Goal: Navigation & Orientation: Find specific page/section

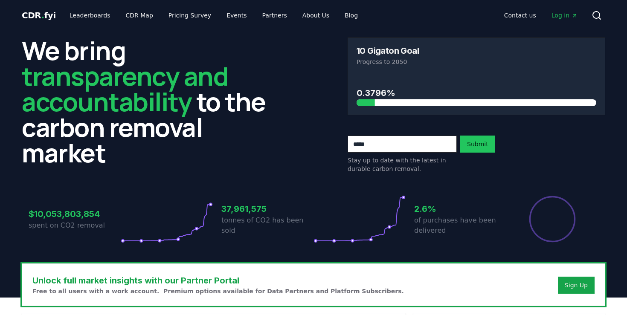
click at [568, 16] on span "Log in" at bounding box center [564, 15] width 26 height 9
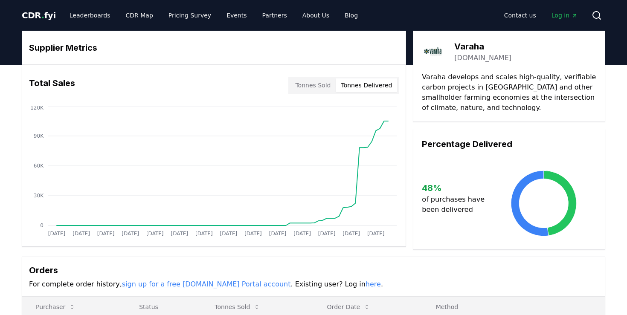
click at [370, 84] on button "Tonnes Delivered" at bounding box center [366, 85] width 61 height 14
click at [319, 88] on button "Tonnes Sold" at bounding box center [313, 85] width 46 height 14
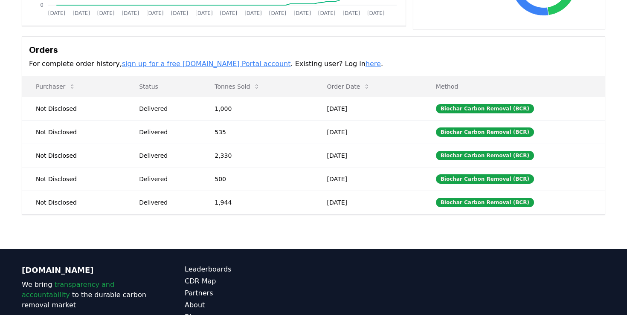
scroll to position [221, 0]
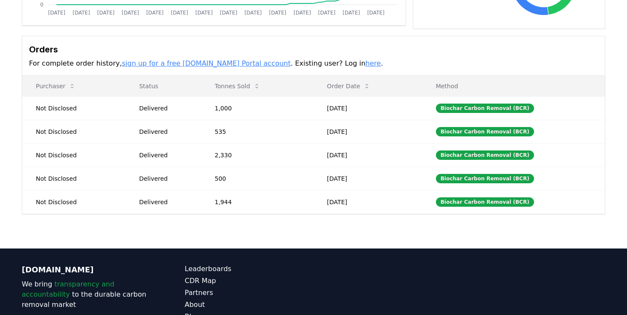
click at [365, 64] on link "here" at bounding box center [372, 63] width 15 height 8
